Goal: Transaction & Acquisition: Purchase product/service

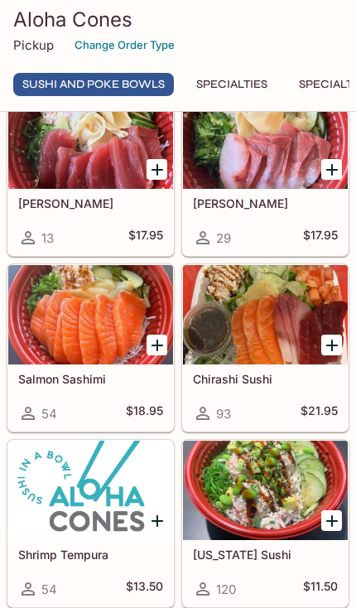
scroll to position [978, 0]
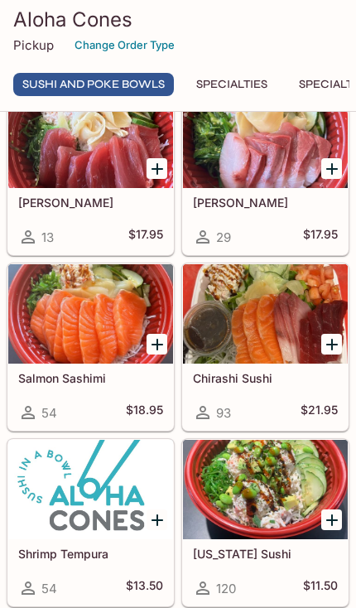
click at [277, 362] on div at bounding box center [265, 313] width 165 height 99
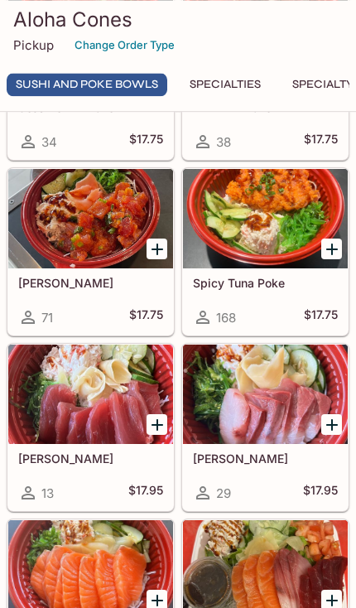
scroll to position [720, 0]
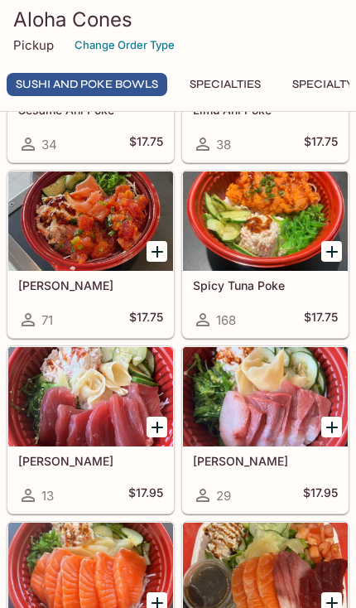
click at [298, 246] on div at bounding box center [265, 220] width 165 height 99
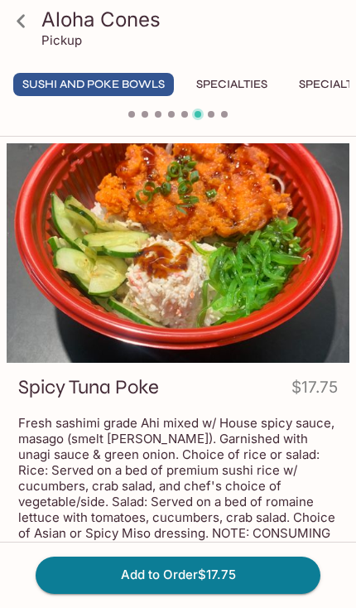
click at [277, 576] on button "Add to Order $17.75" at bounding box center [178, 575] width 285 height 36
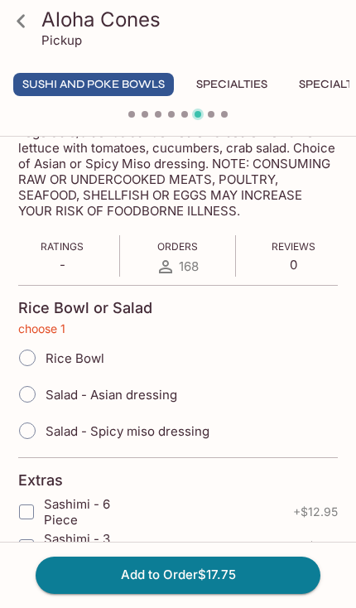
scroll to position [428, 0]
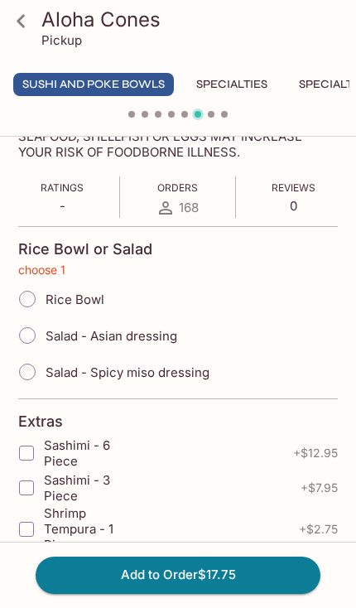
click at [26, 22] on icon at bounding box center [21, 21] width 29 height 29
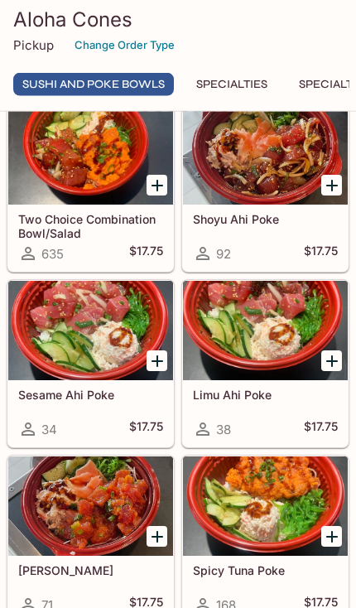
scroll to position [459, 0]
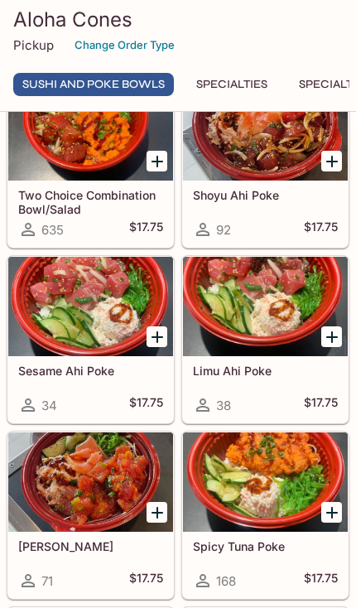
click at [300, 514] on div at bounding box center [265, 481] width 165 height 99
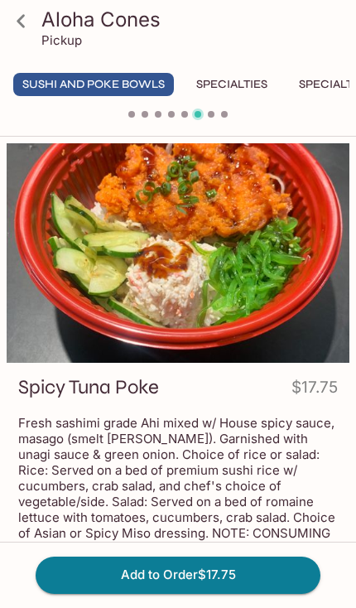
click at [272, 576] on button "Add to Order $17.75" at bounding box center [178, 575] width 285 height 36
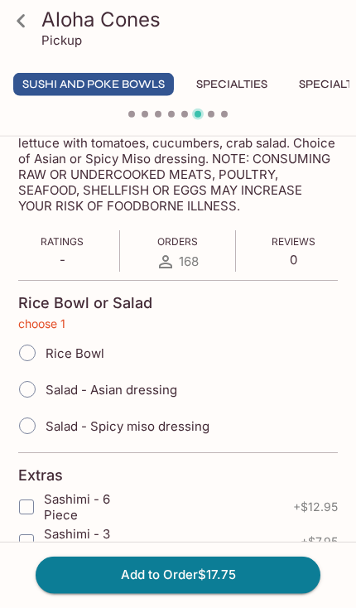
scroll to position [428, 0]
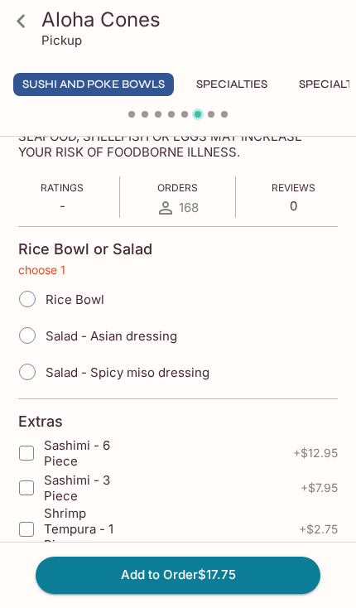
click at [206, 369] on span "Salad - Spicy miso dressing" at bounding box center [128, 372] width 164 height 16
click at [45, 369] on input "Salad - Spicy miso dressing" at bounding box center [27, 371] width 35 height 35
radio input "true"
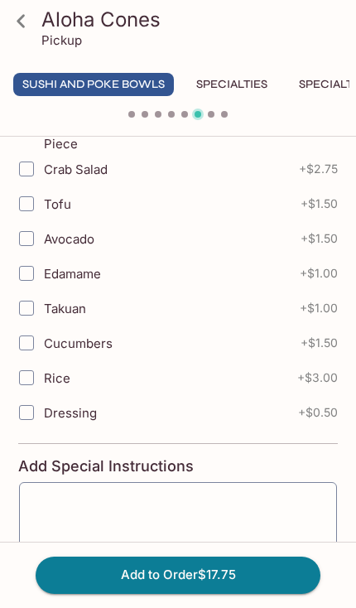
scroll to position [876, 0]
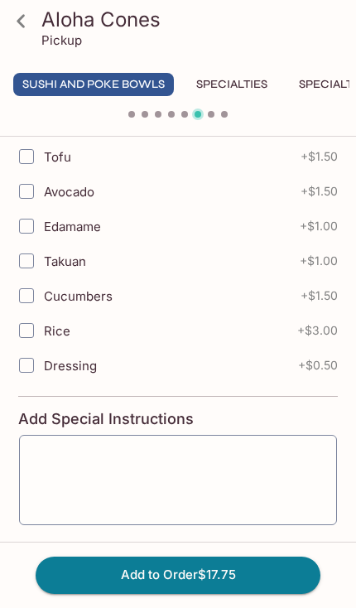
click at [253, 593] on button "Add to Order $17.75" at bounding box center [178, 575] width 285 height 36
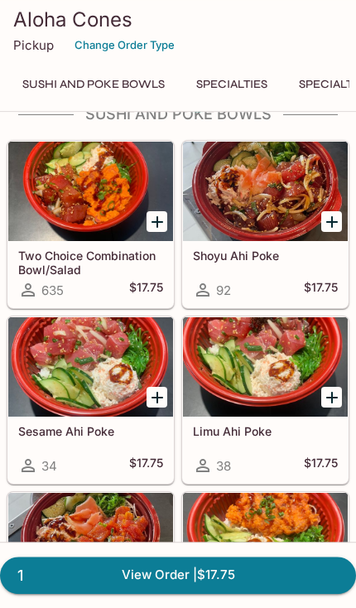
scroll to position [398, 0]
click at [87, 241] on div at bounding box center [90, 191] width 165 height 99
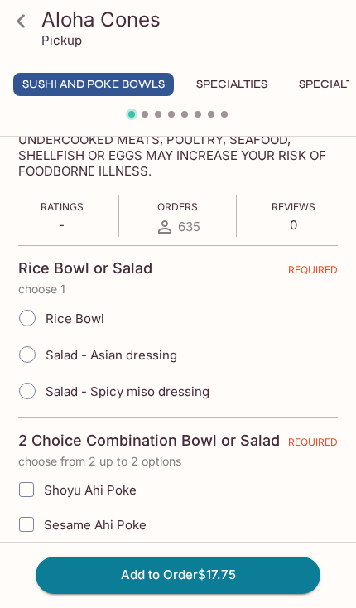
scroll to position [435, 0]
click at [173, 348] on span "Salad - Asian dressing" at bounding box center [112, 355] width 132 height 16
click at [45, 348] on input "Salad - Asian dressing" at bounding box center [27, 354] width 35 height 35
radio input "true"
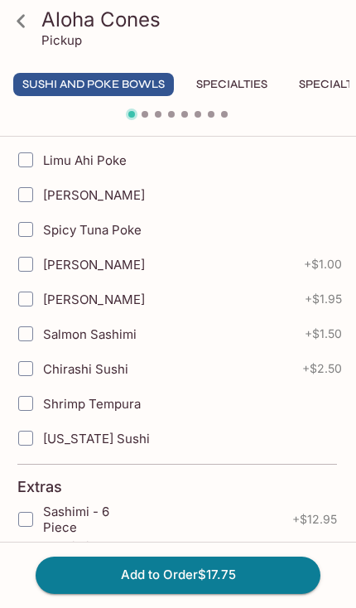
scroll to position [853, 0]
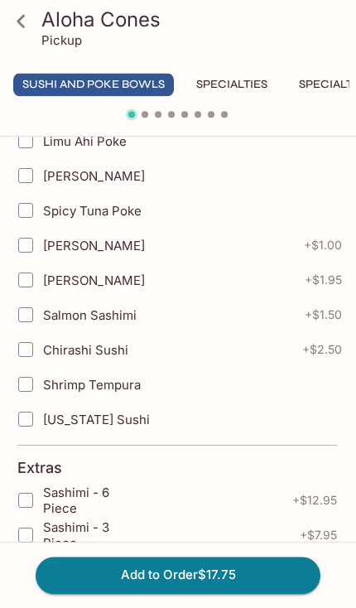
click at [25, 423] on input "[US_STATE] Sushi" at bounding box center [25, 419] width 33 height 33
checkbox input "true"
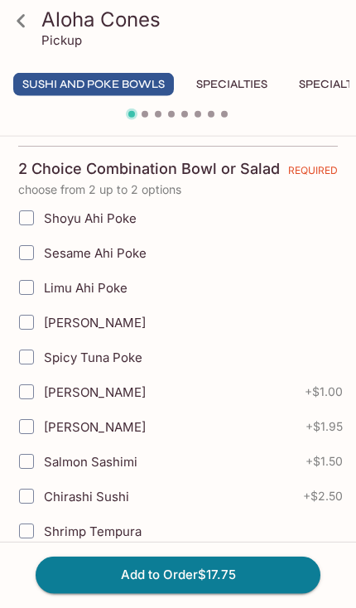
scroll to position [707, 0]
click at [38, 398] on input "[PERSON_NAME]" at bounding box center [26, 391] width 33 height 33
checkbox input "true"
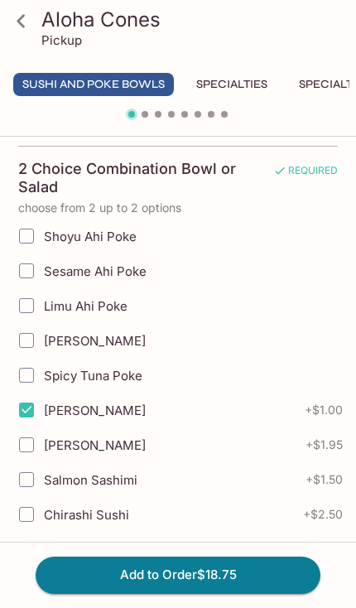
click at [277, 579] on button "Add to Order $18.75" at bounding box center [178, 575] width 285 height 36
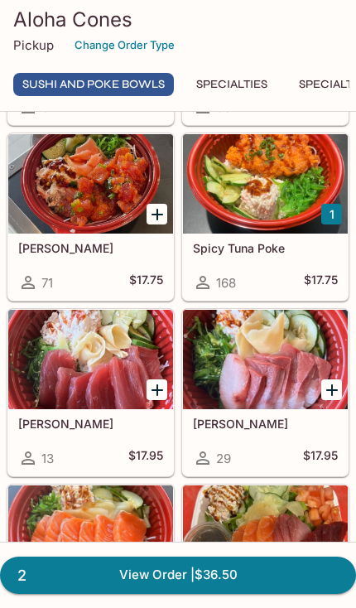
scroll to position [755, 0]
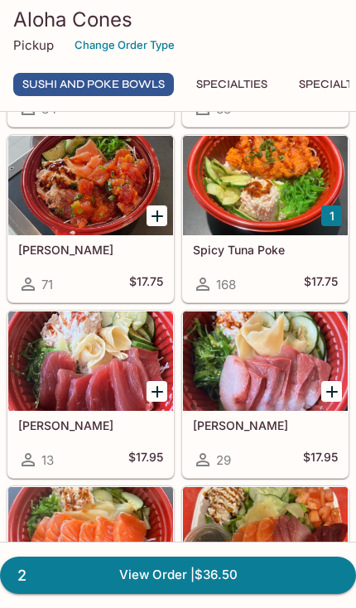
click at [103, 401] on div at bounding box center [90, 360] width 165 height 99
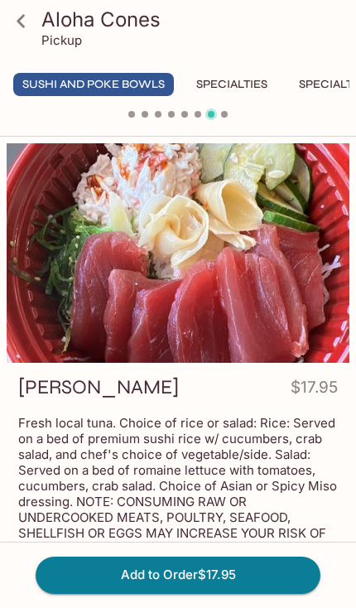
click at [5, 27] on link at bounding box center [20, 20] width 41 height 41
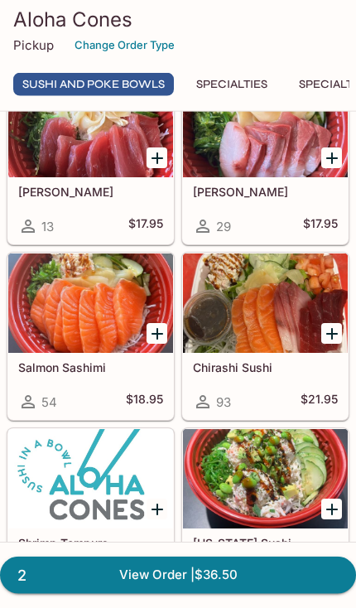
scroll to position [990, 0]
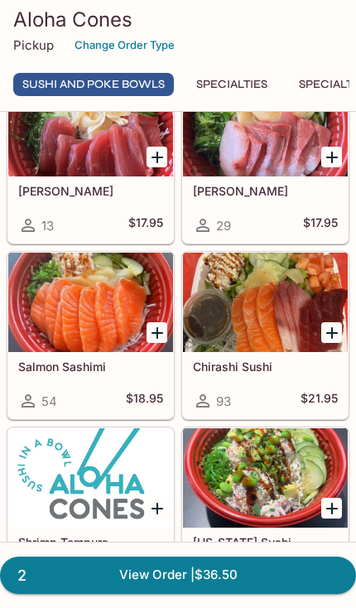
click at [277, 352] on div at bounding box center [265, 302] width 165 height 99
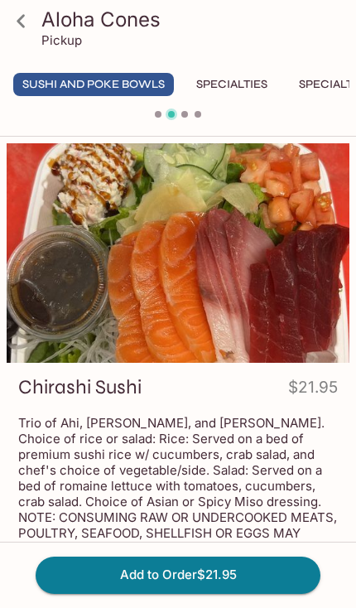
click at [260, 463] on p "Trio of Ahi, [PERSON_NAME], and [PERSON_NAME]. Choice of rice or salad: Rice: S…" at bounding box center [178, 486] width 320 height 142
click at [240, 567] on button "Add to Order $21.95" at bounding box center [178, 575] width 285 height 36
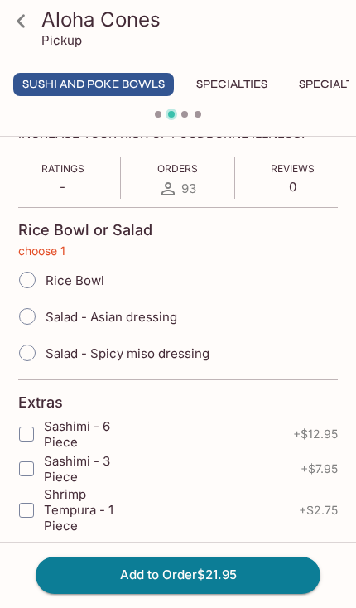
scroll to position [423, 0]
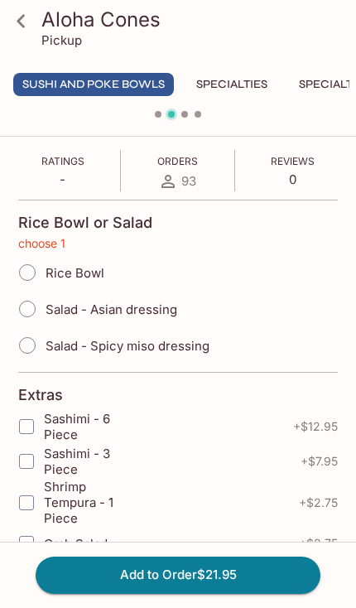
click at [202, 307] on div "Salad - Asian dressing" at bounding box center [178, 309] width 320 height 36
click at [176, 308] on span "Salad - Asian dressing" at bounding box center [112, 309] width 132 height 16
click at [45, 308] on input "Salad - Asian dressing" at bounding box center [27, 309] width 35 height 35
radio input "true"
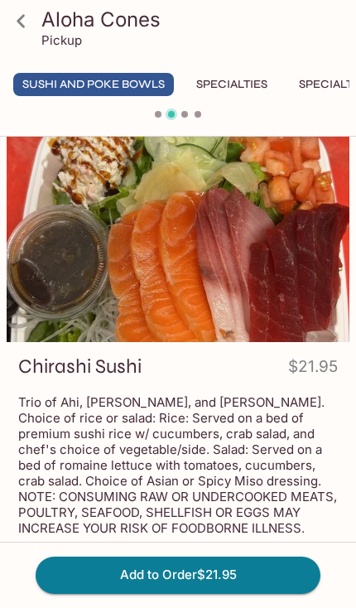
scroll to position [0, 0]
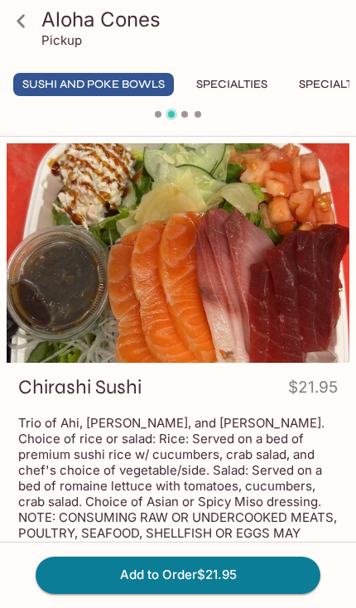
click at [268, 580] on button "Add to Order $21.95" at bounding box center [178, 575] width 285 height 36
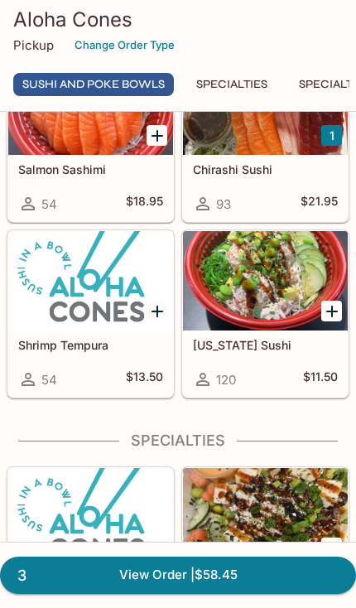
scroll to position [1193, 0]
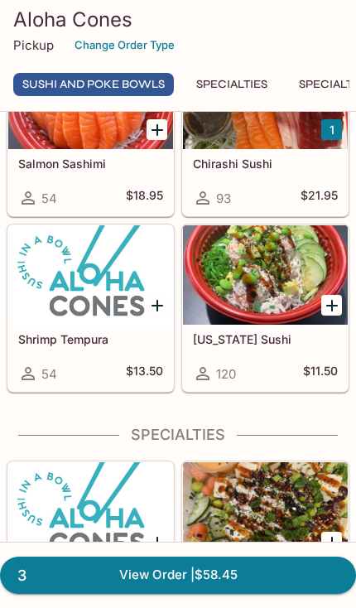
click at [307, 323] on div at bounding box center [265, 274] width 165 height 99
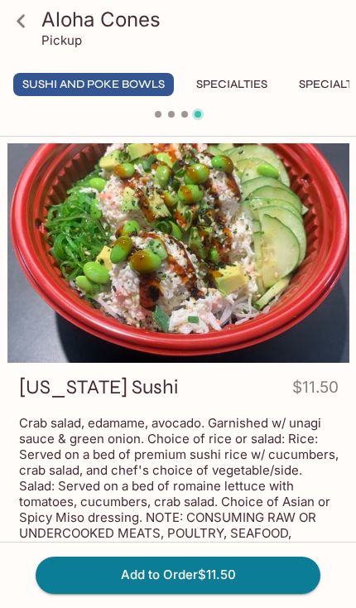
click at [12, 23] on icon at bounding box center [21, 21] width 29 height 29
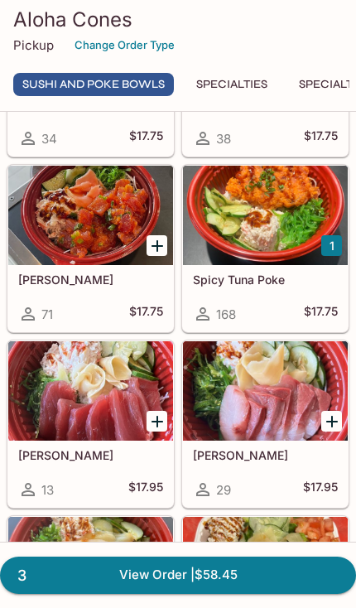
scroll to position [740, 0]
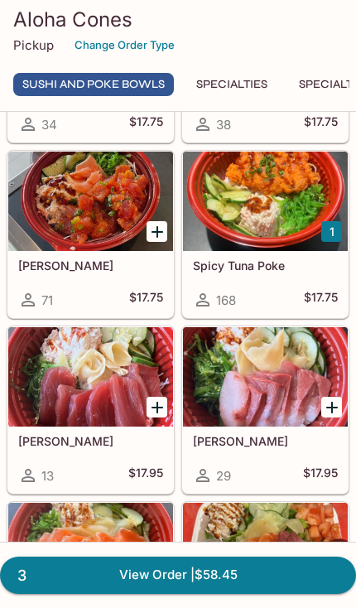
click at [112, 244] on div at bounding box center [90, 201] width 165 height 99
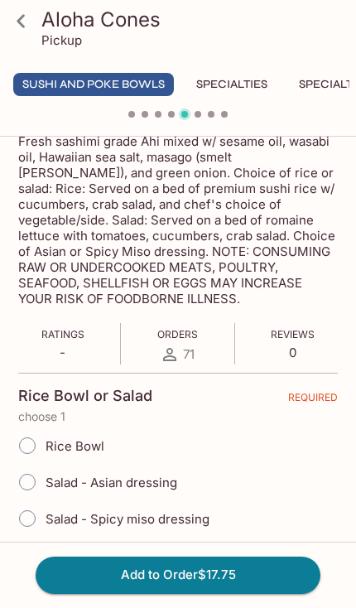
scroll to position [281, 0]
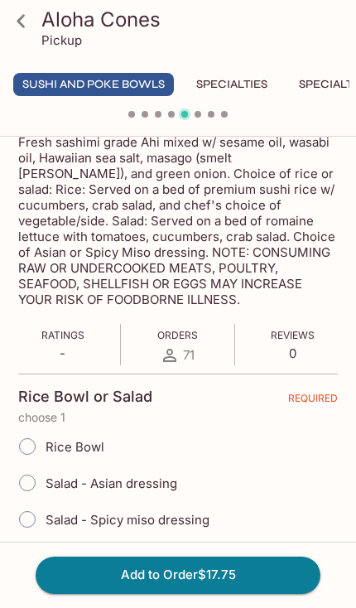
click at [26, 477] on input "Salad - Asian dressing" at bounding box center [27, 482] width 35 height 35
radio input "true"
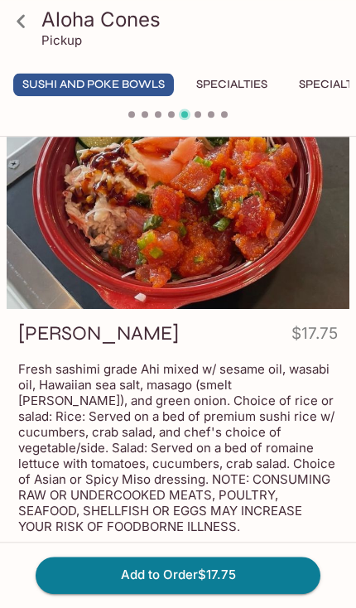
scroll to position [0, 0]
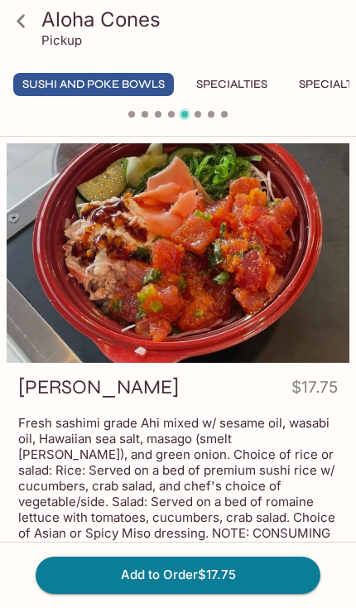
click at [15, 12] on icon at bounding box center [21, 21] width 29 height 29
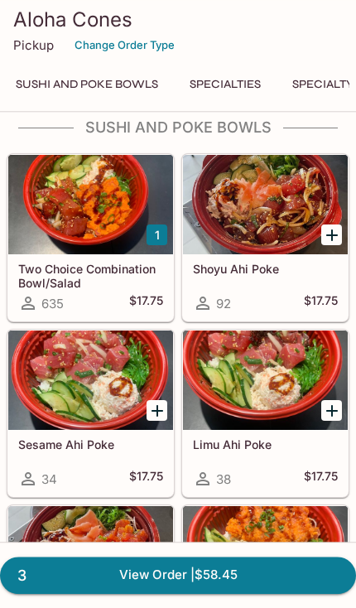
scroll to position [385, 0]
click at [110, 254] on div at bounding box center [90, 204] width 165 height 99
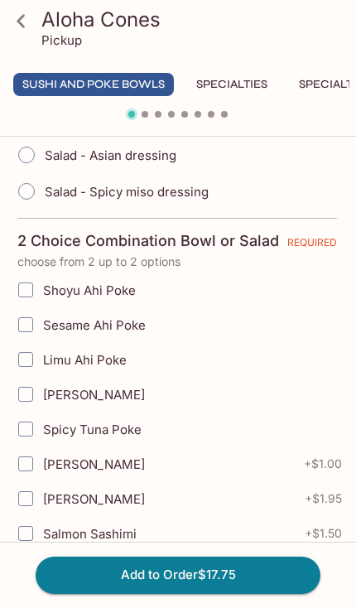
scroll to position [538, 0]
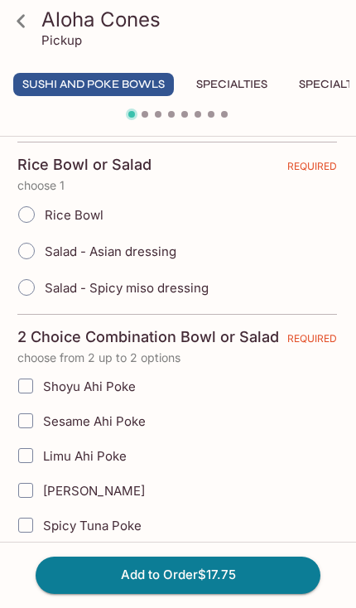
click at [28, 10] on icon at bounding box center [21, 21] width 29 height 29
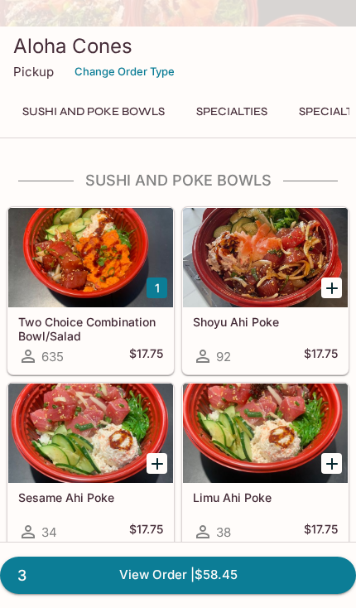
scroll to position [354, 0]
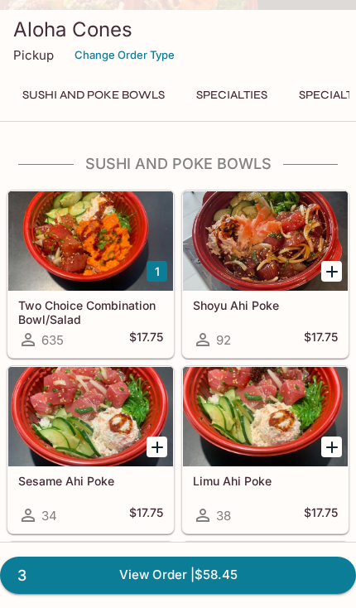
click at [99, 291] on div at bounding box center [90, 240] width 165 height 99
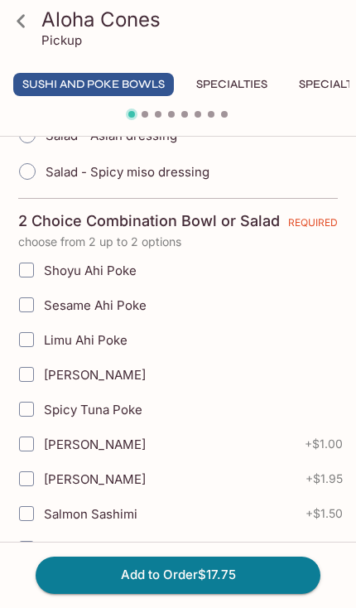
scroll to position [655, 0]
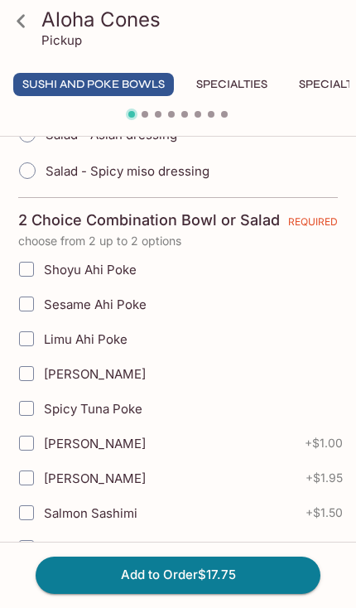
click at [33, 33] on icon at bounding box center [21, 21] width 29 height 29
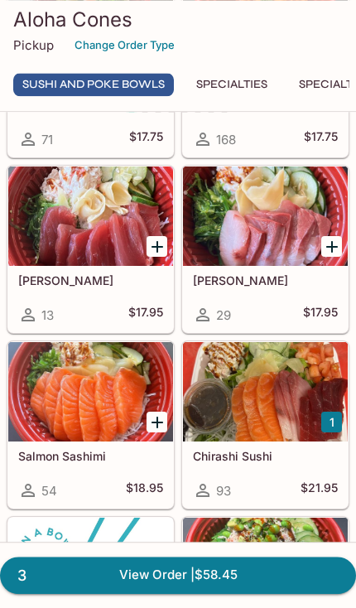
scroll to position [944, 0]
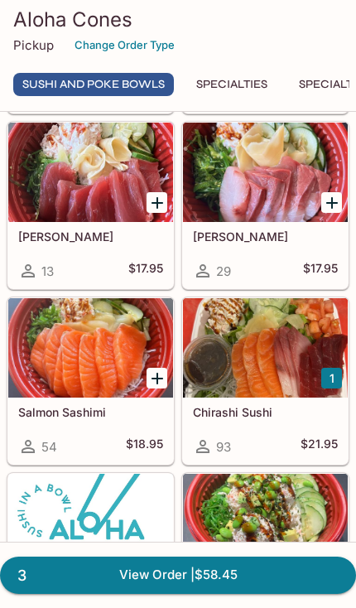
click at [305, 593] on link "3 View Order | $58.45" at bounding box center [178, 575] width 356 height 36
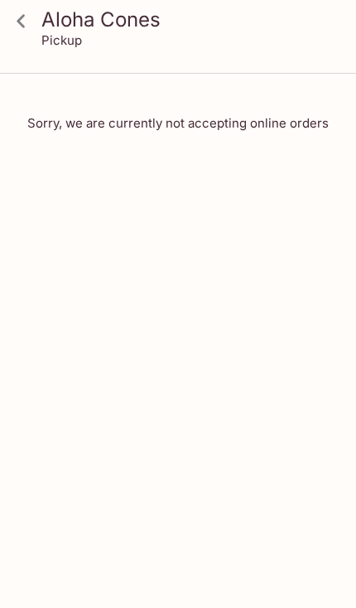
click at [30, 19] on icon at bounding box center [21, 21] width 29 height 29
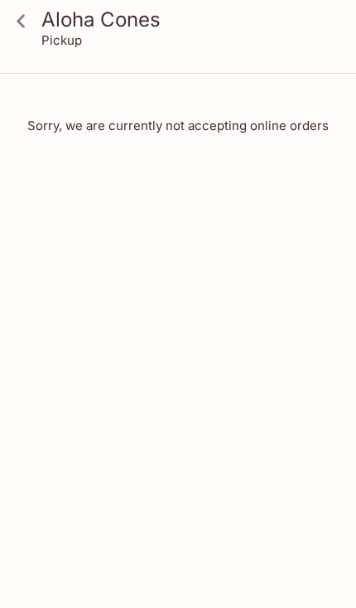
scroll to position [2, 0]
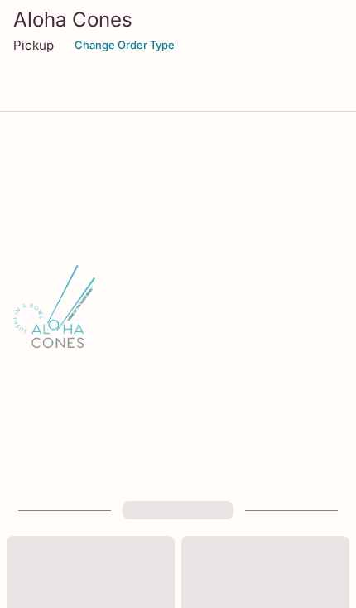
scroll to position [944, 0]
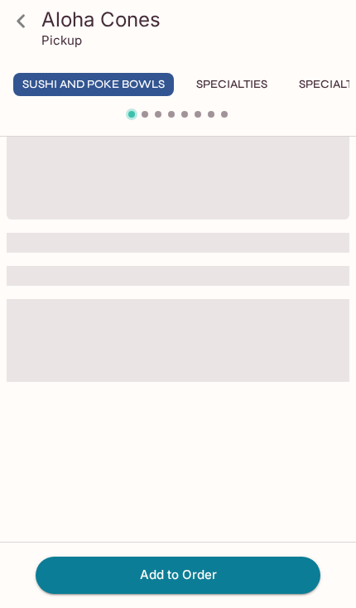
scroll to position [142, 0]
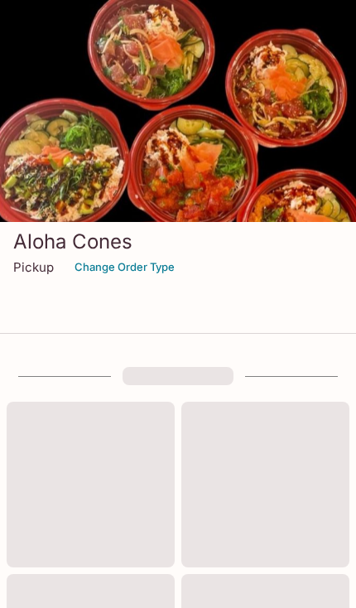
scroll to position [354, 0]
